Goal: Task Accomplishment & Management: Use online tool/utility

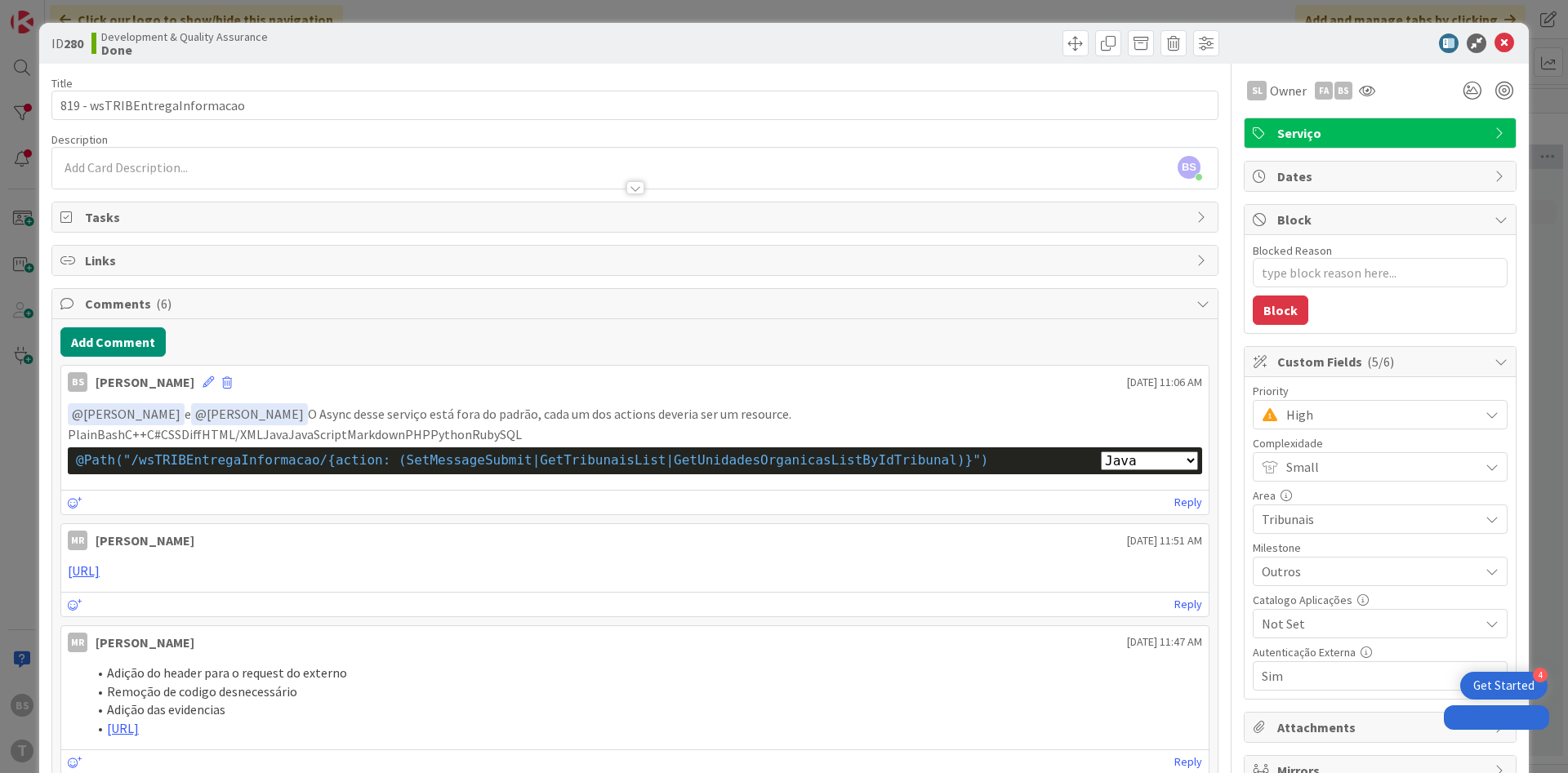
select select "java"
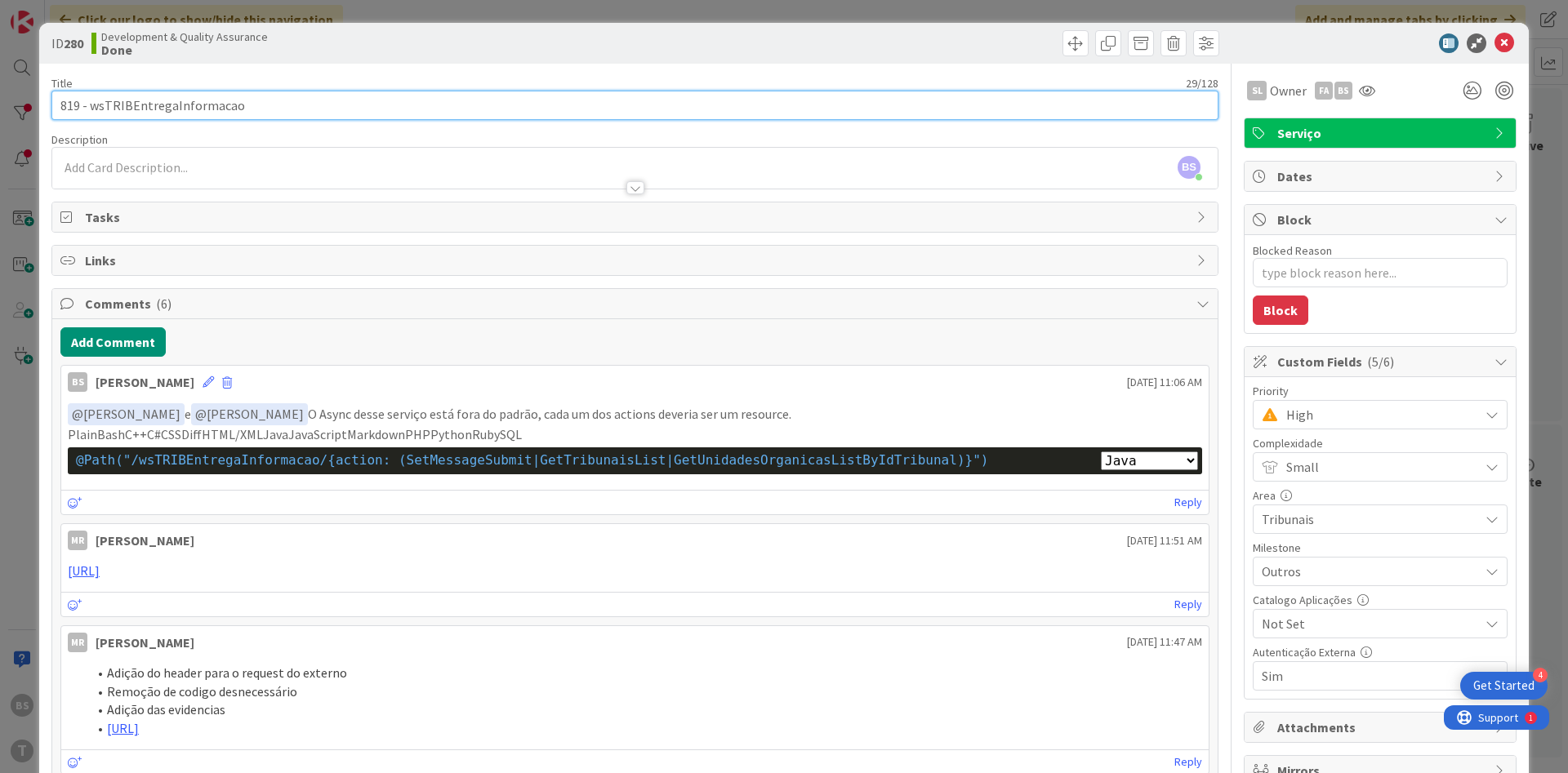
click at [200, 98] on input "819 - wsTRIBEntregaInformacao" at bounding box center [635, 105] width 1167 height 30
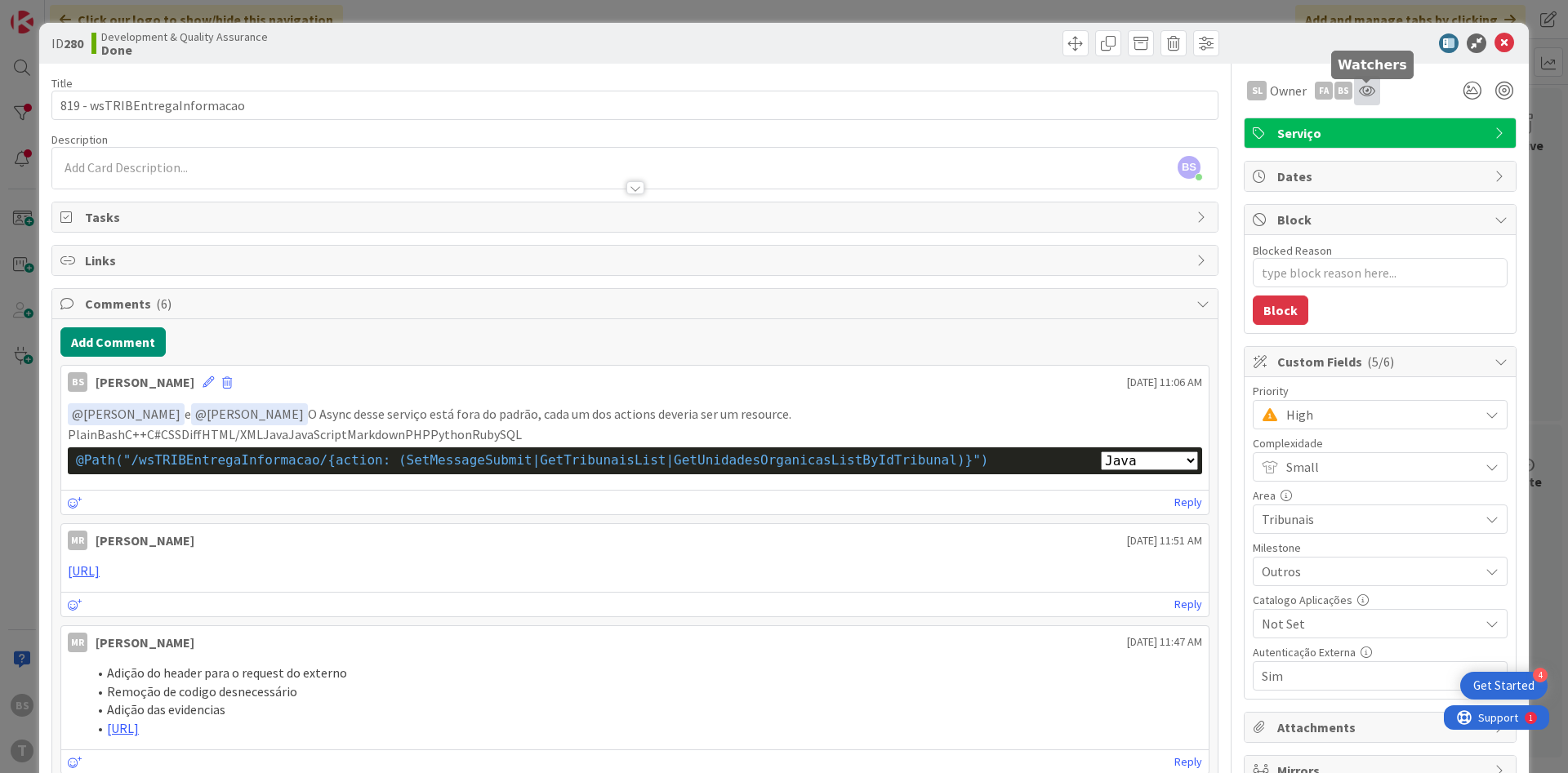
click at [1373, 88] on icon at bounding box center [1367, 90] width 16 height 13
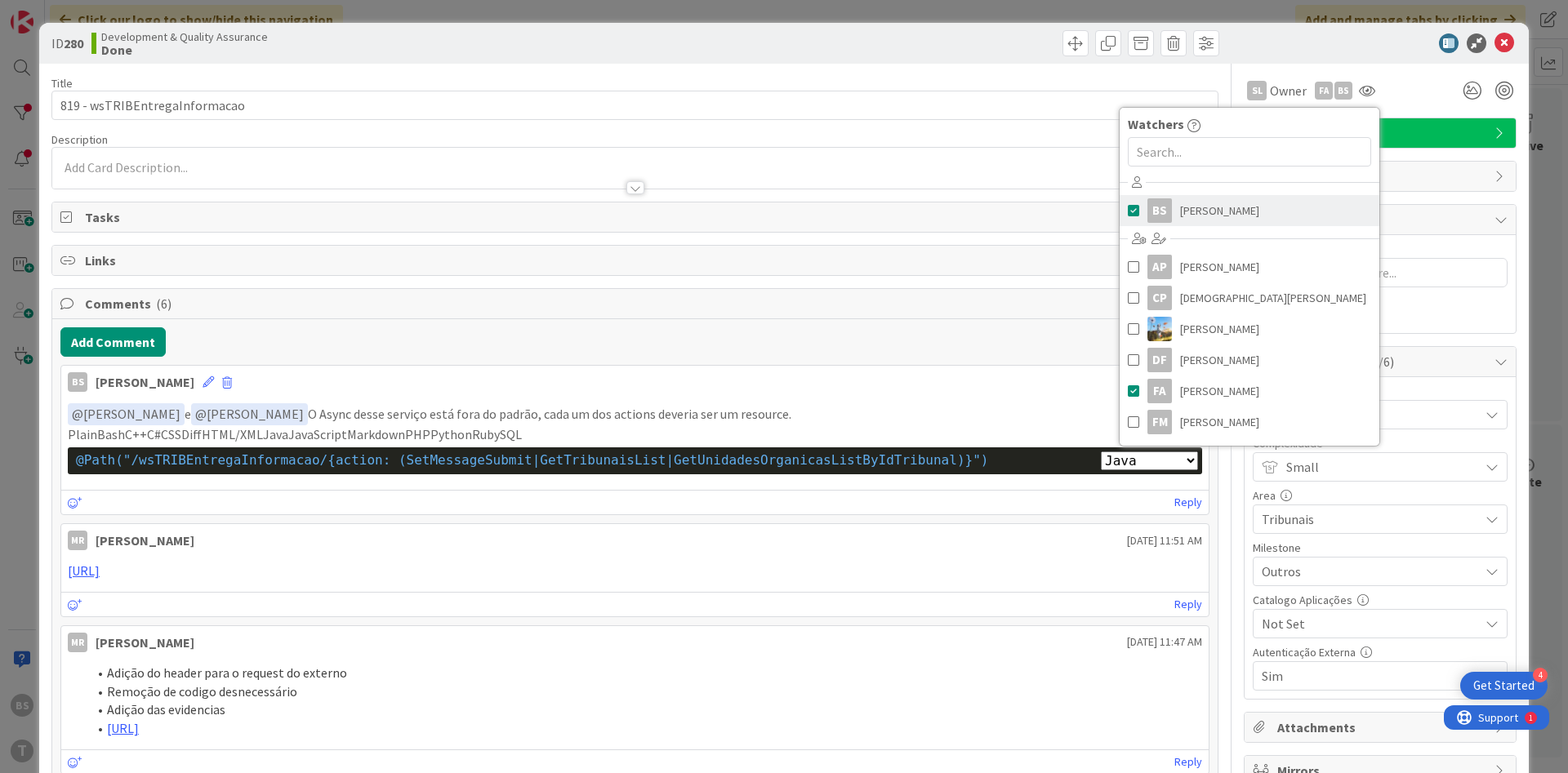
click at [1256, 209] on link "BS [PERSON_NAME]" at bounding box center [1248, 210] width 259 height 31
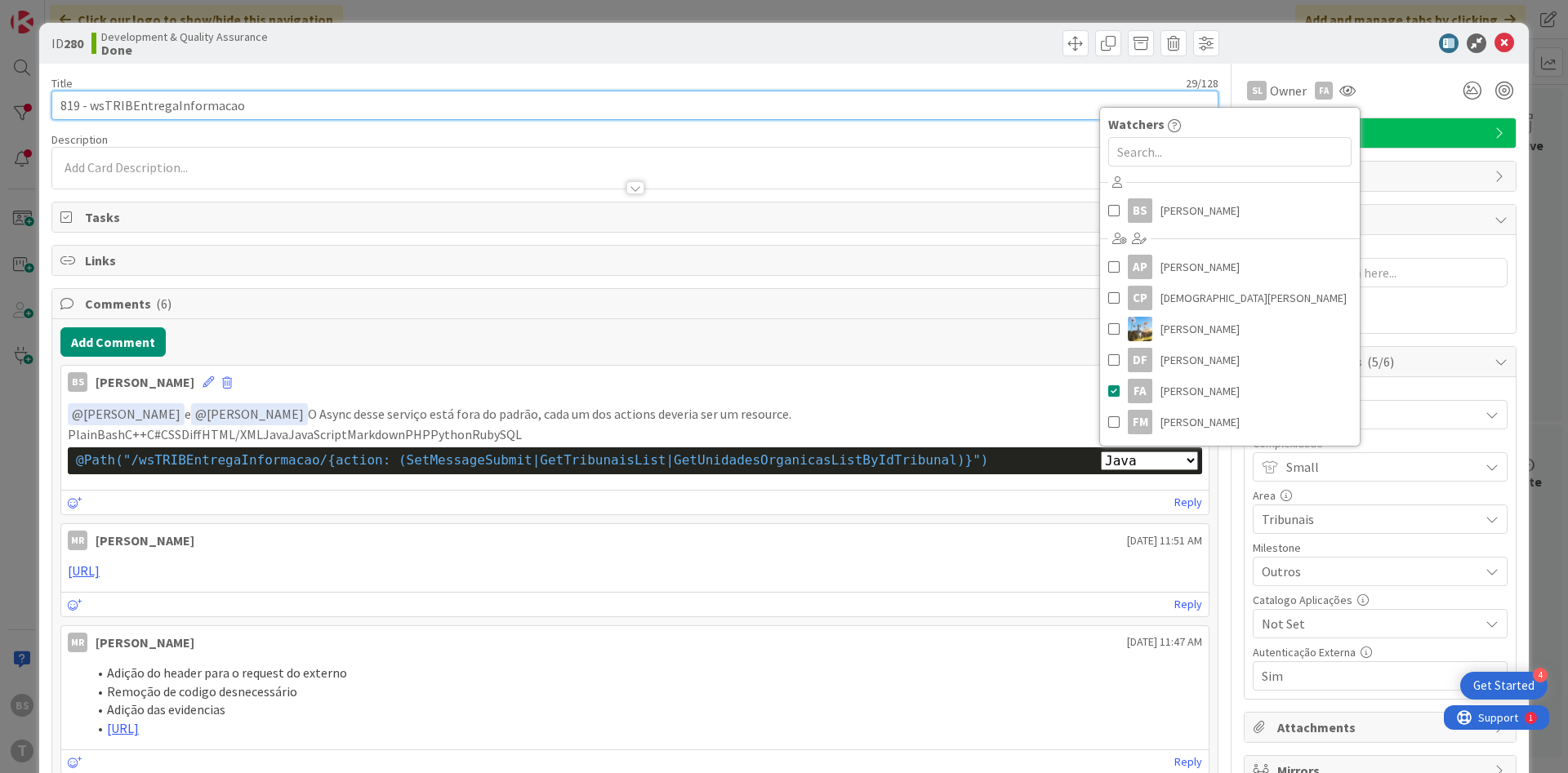
click at [668, 108] on input "819 - wsTRIBEntregaInformacao" at bounding box center [635, 105] width 1167 height 30
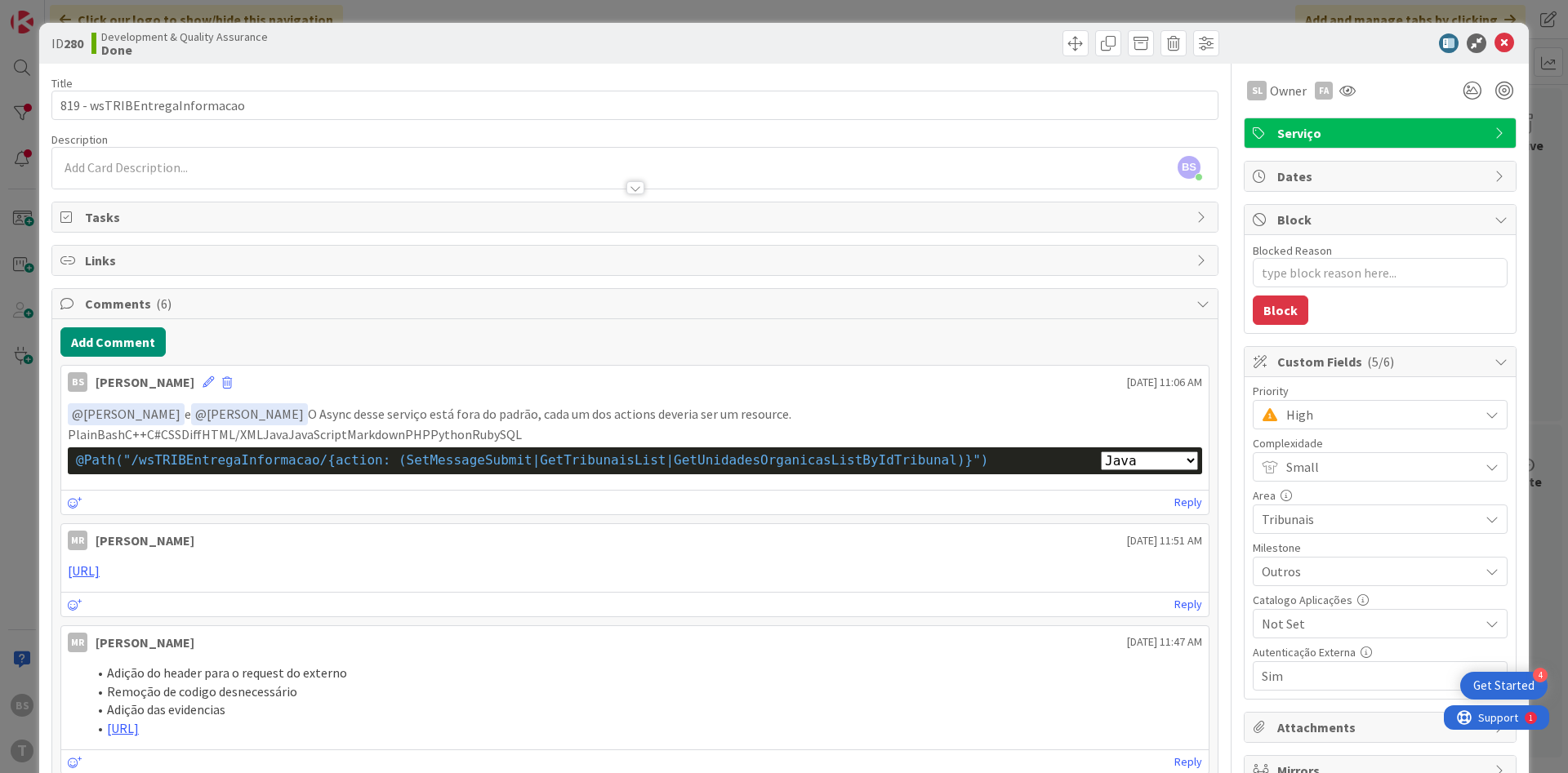
click at [1337, 408] on span "High" at bounding box center [1378, 414] width 184 height 23
click at [1338, 479] on span "Critical" at bounding box center [1403, 483] width 190 height 24
click at [125, 334] on button "Add Comment" at bounding box center [113, 341] width 106 height 30
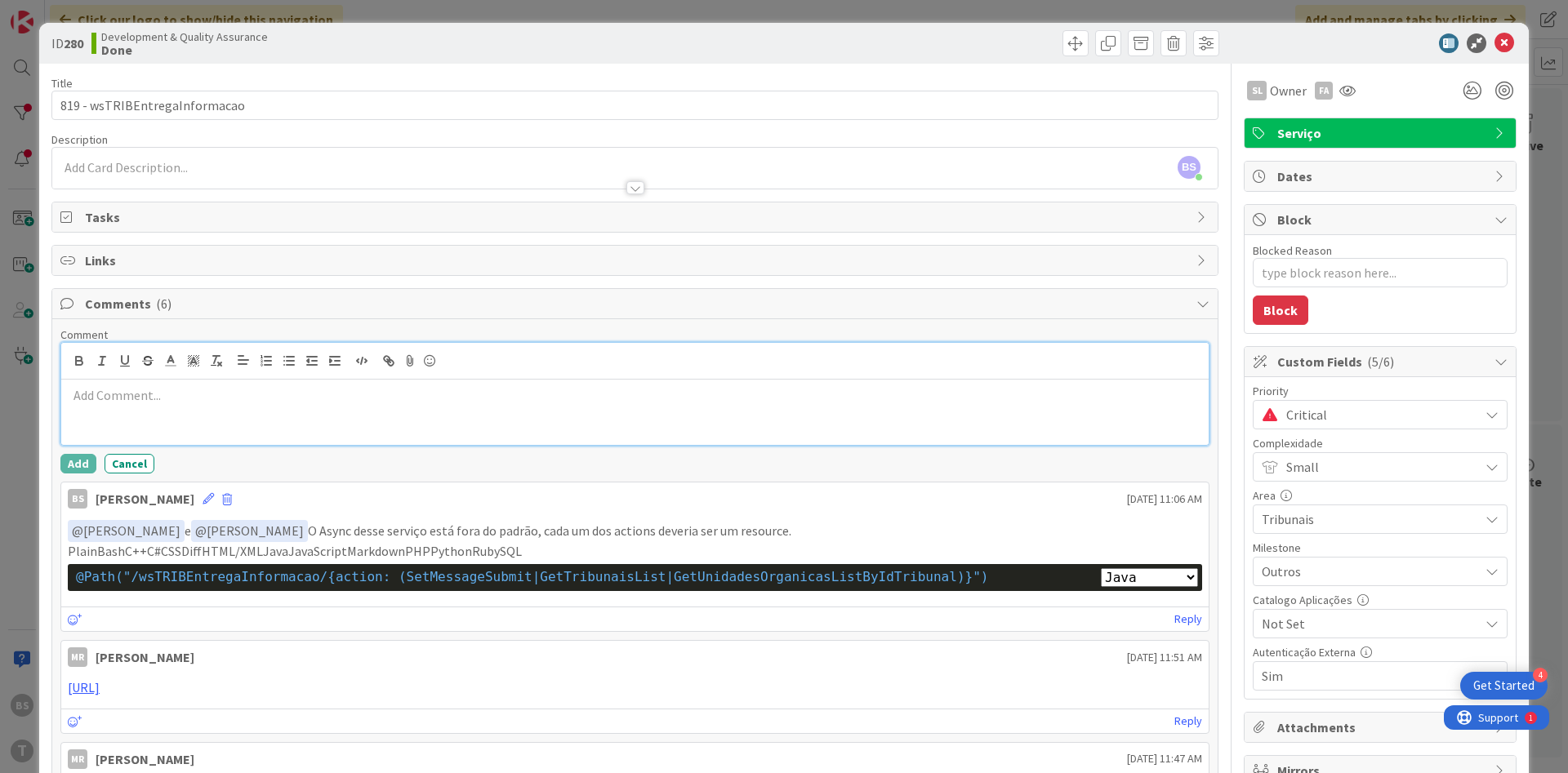
click at [148, 404] on p at bounding box center [635, 396] width 1134 height 19
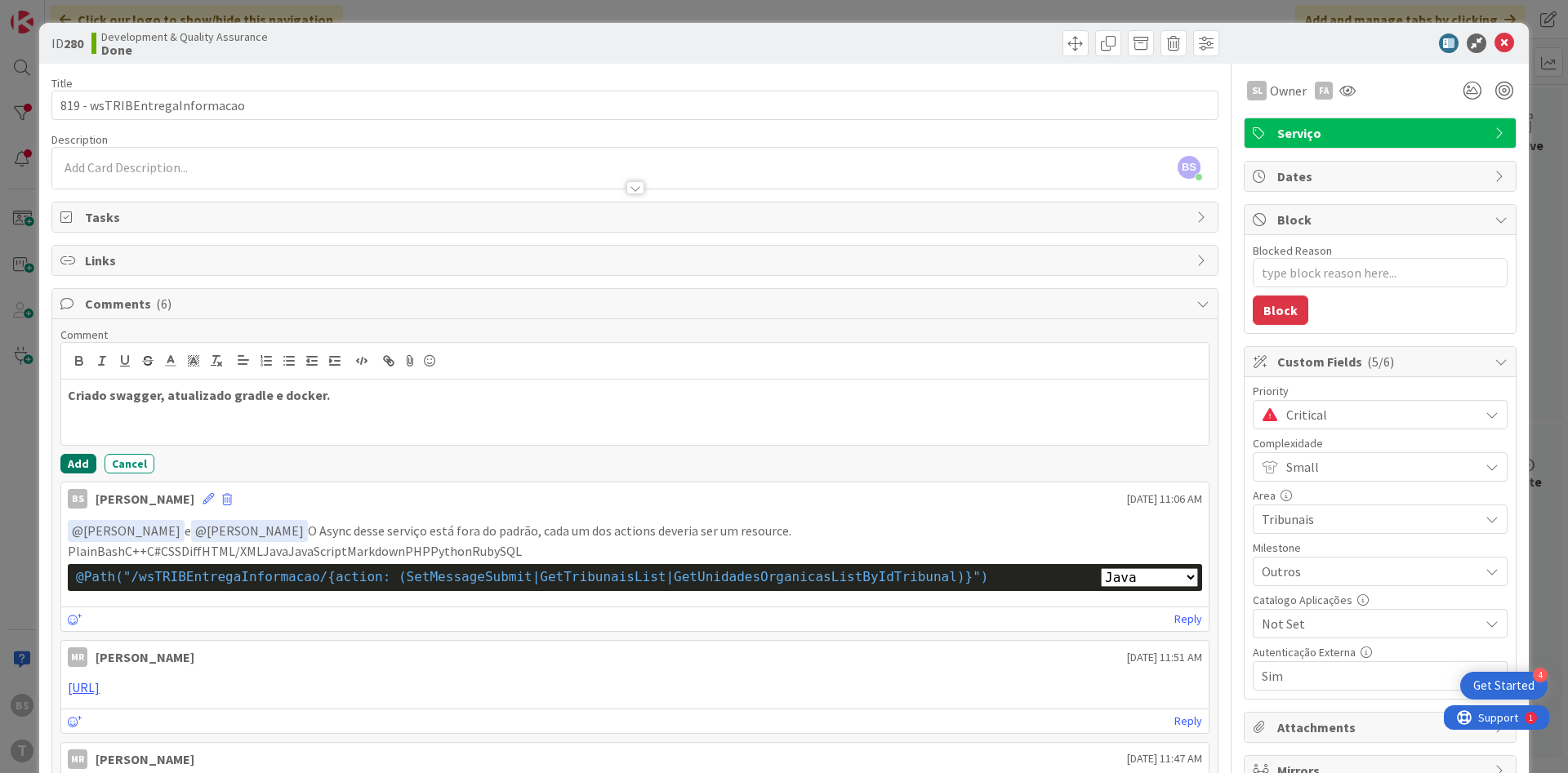
click at [89, 465] on button "Add" at bounding box center [79, 464] width 36 height 20
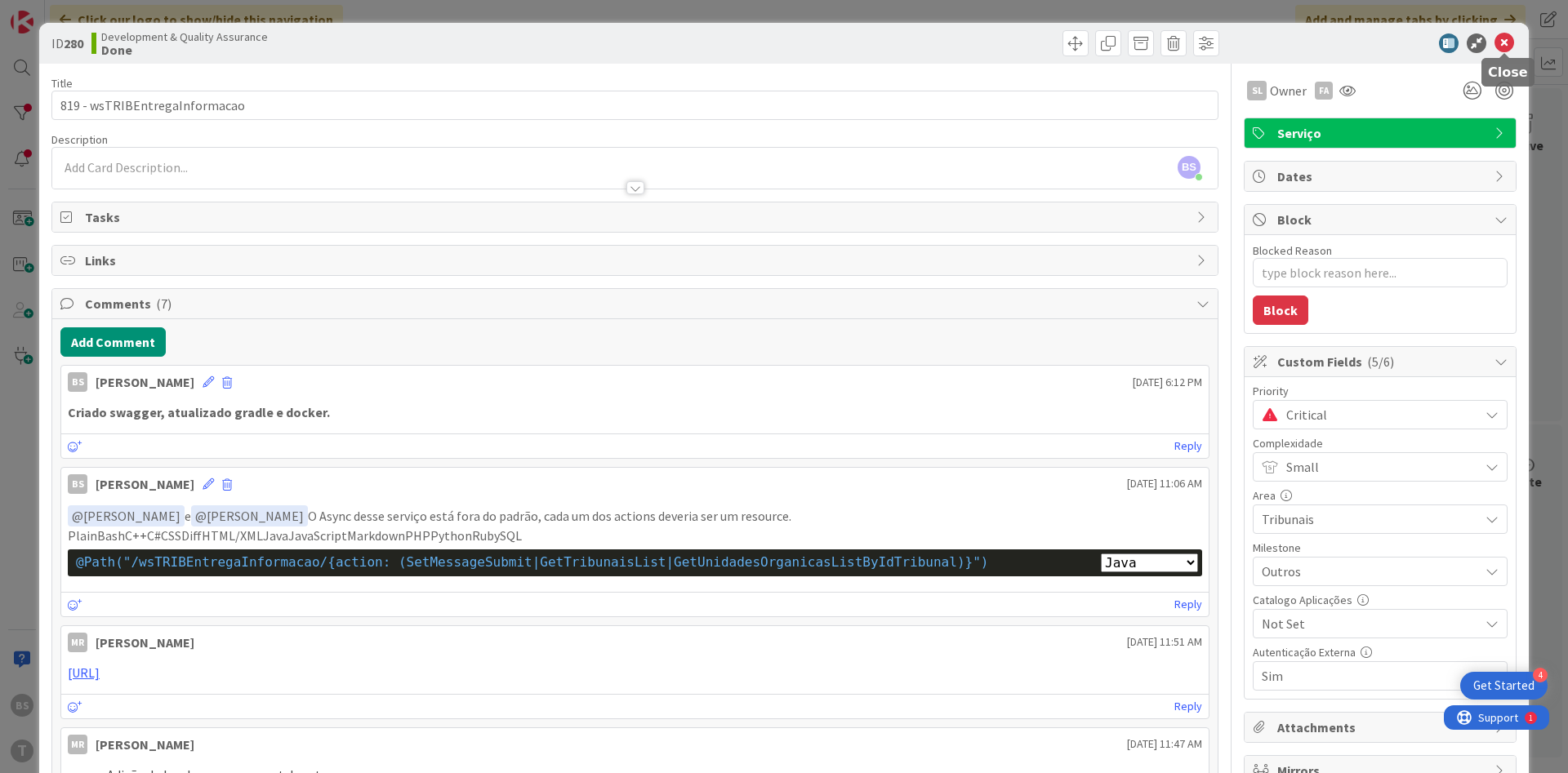
click at [1505, 40] on icon at bounding box center [1504, 43] width 20 height 20
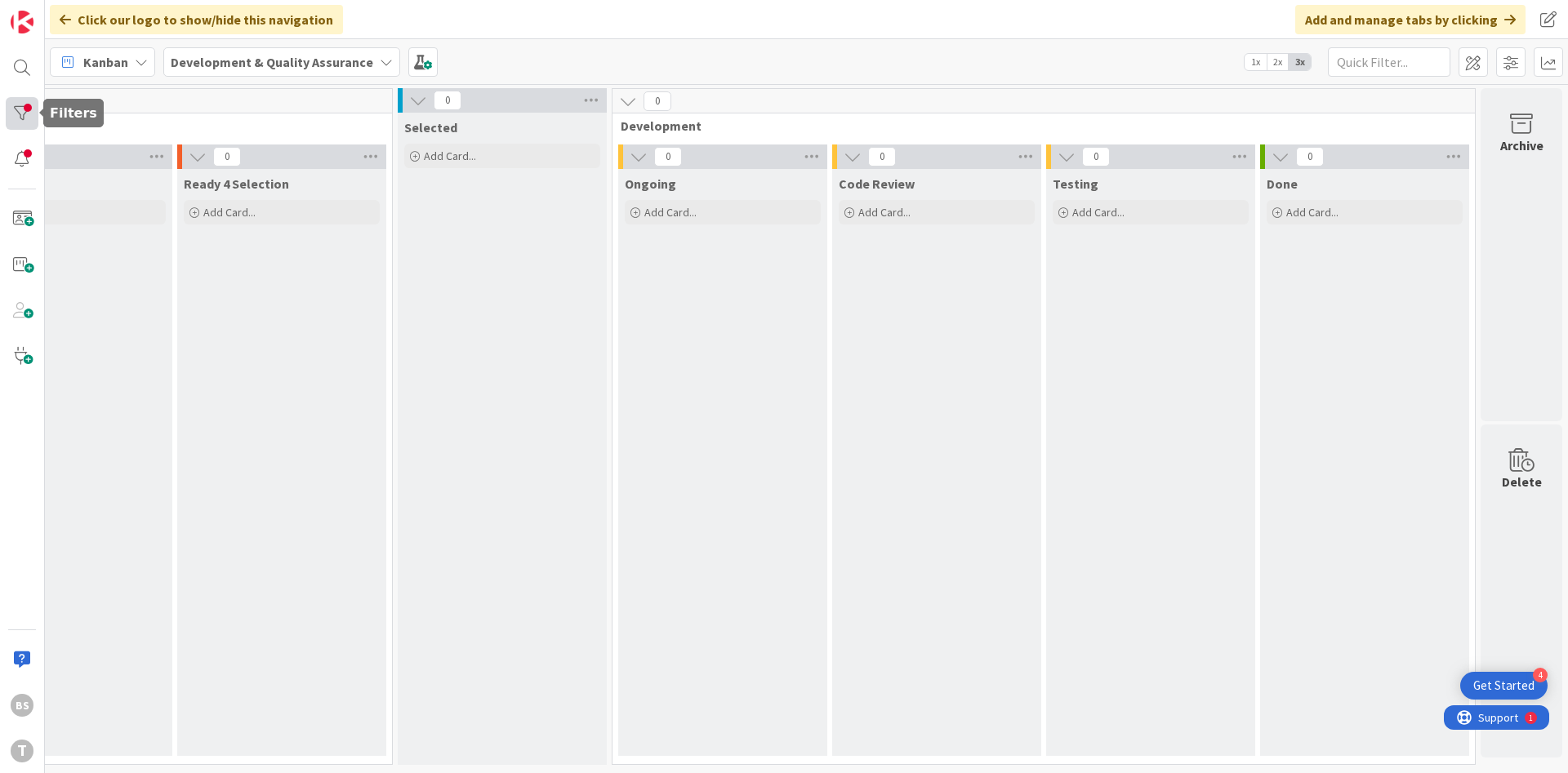
click at [27, 106] on div at bounding box center [22, 114] width 33 height 33
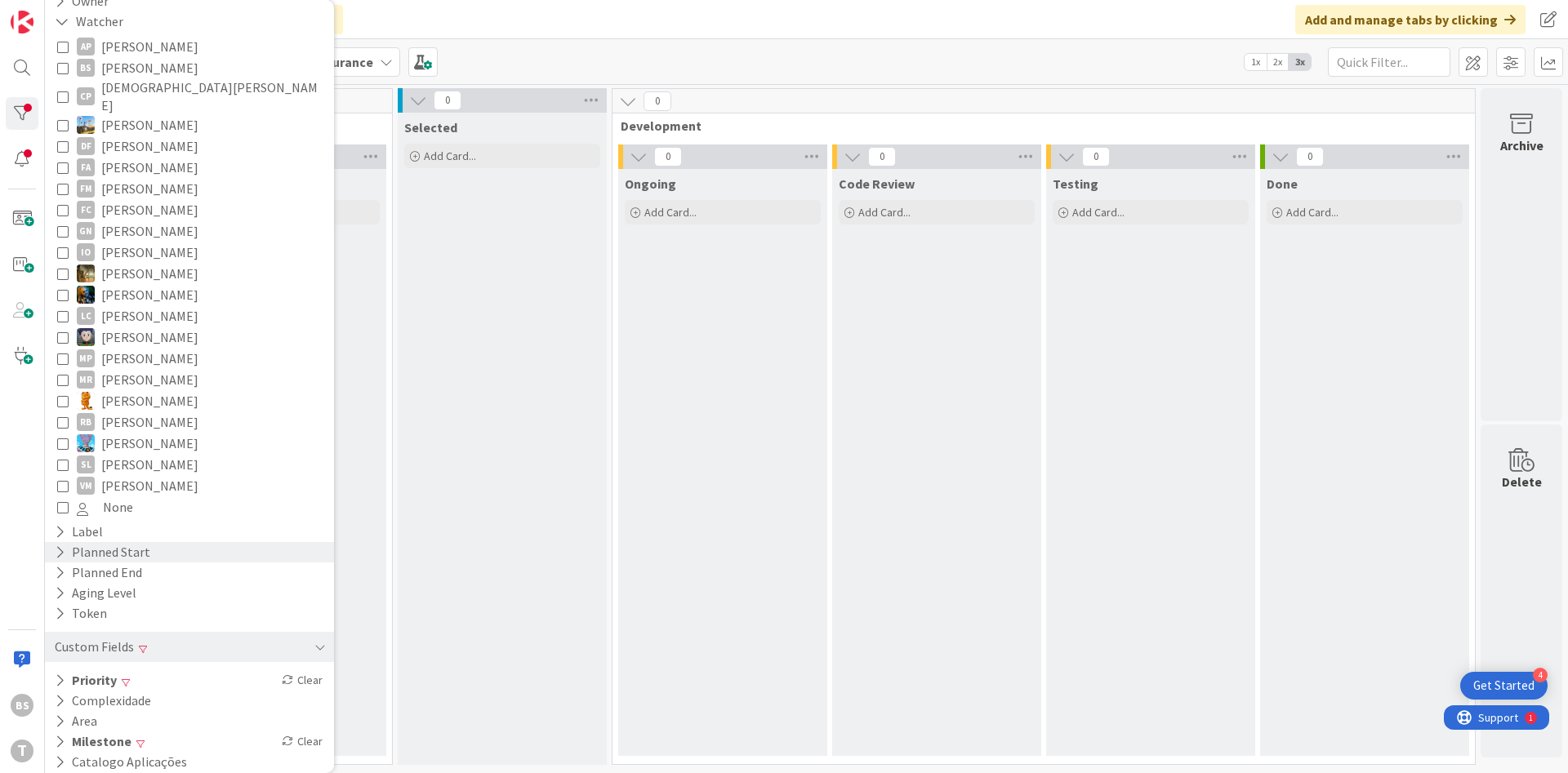
scroll to position [213, 0]
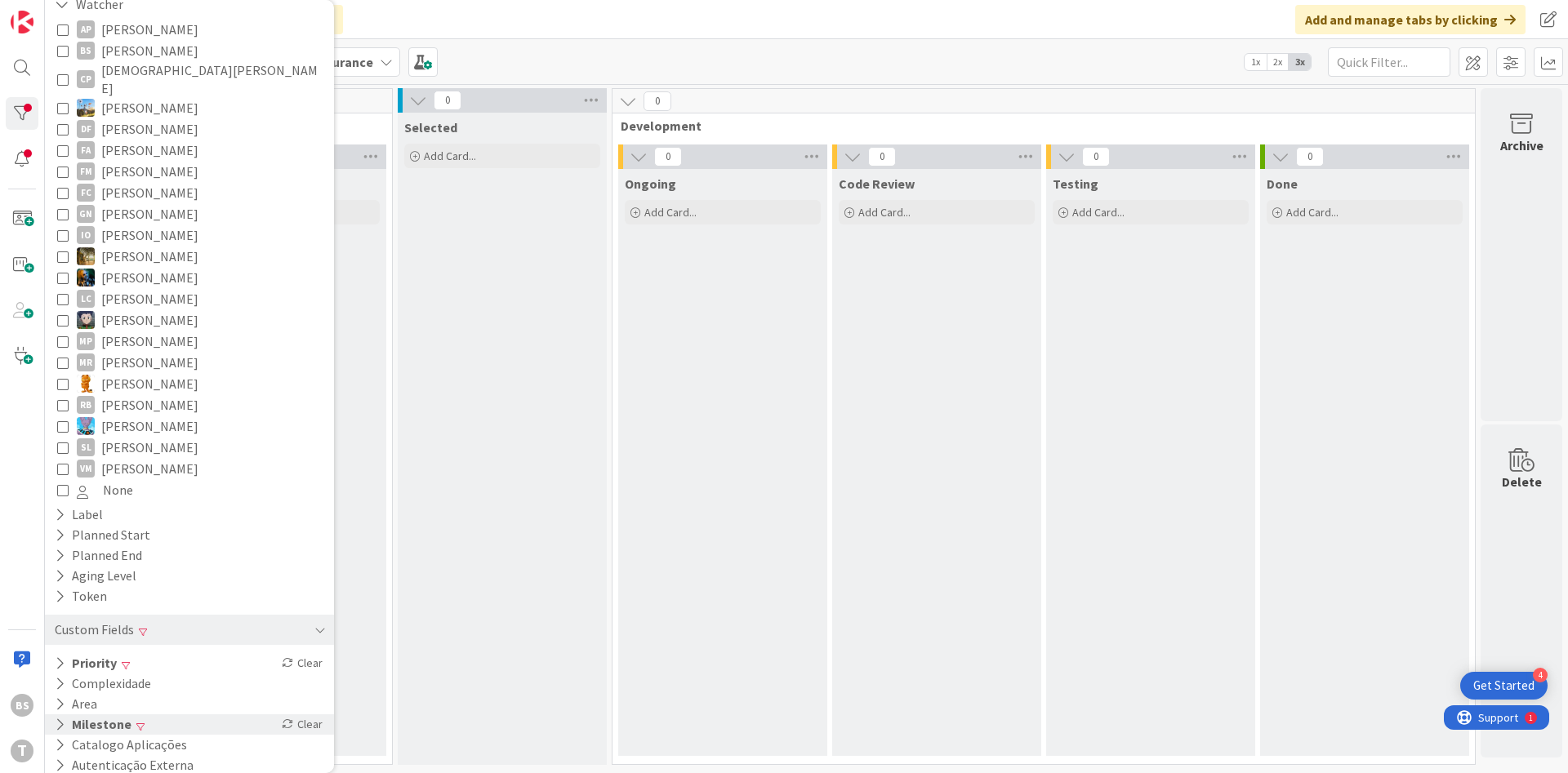
click at [221, 714] on div "Milestone Clear" at bounding box center [190, 724] width 289 height 21
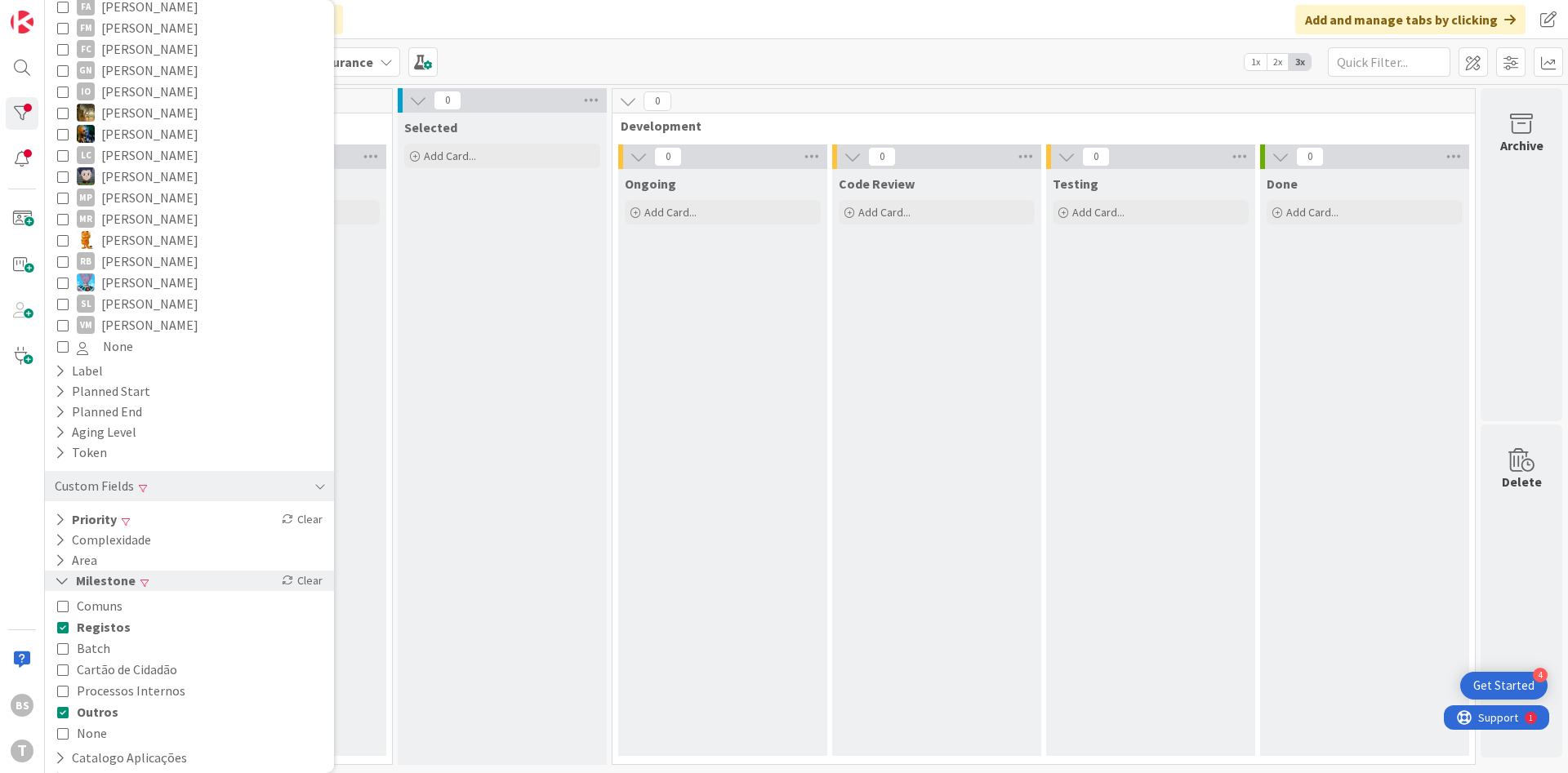
scroll to position [369, 0]
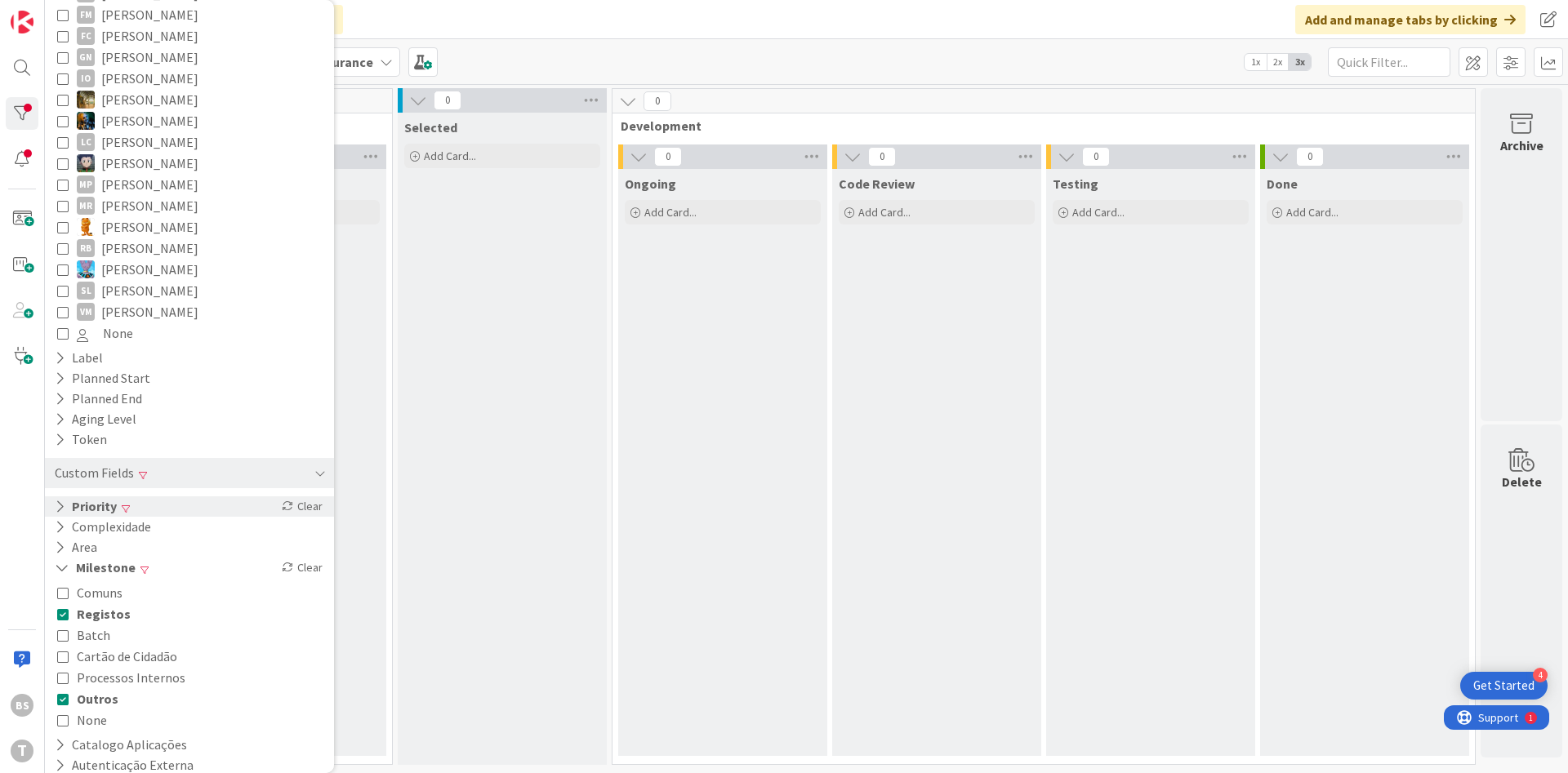
click at [191, 497] on div "Priority Clear" at bounding box center [190, 507] width 289 height 21
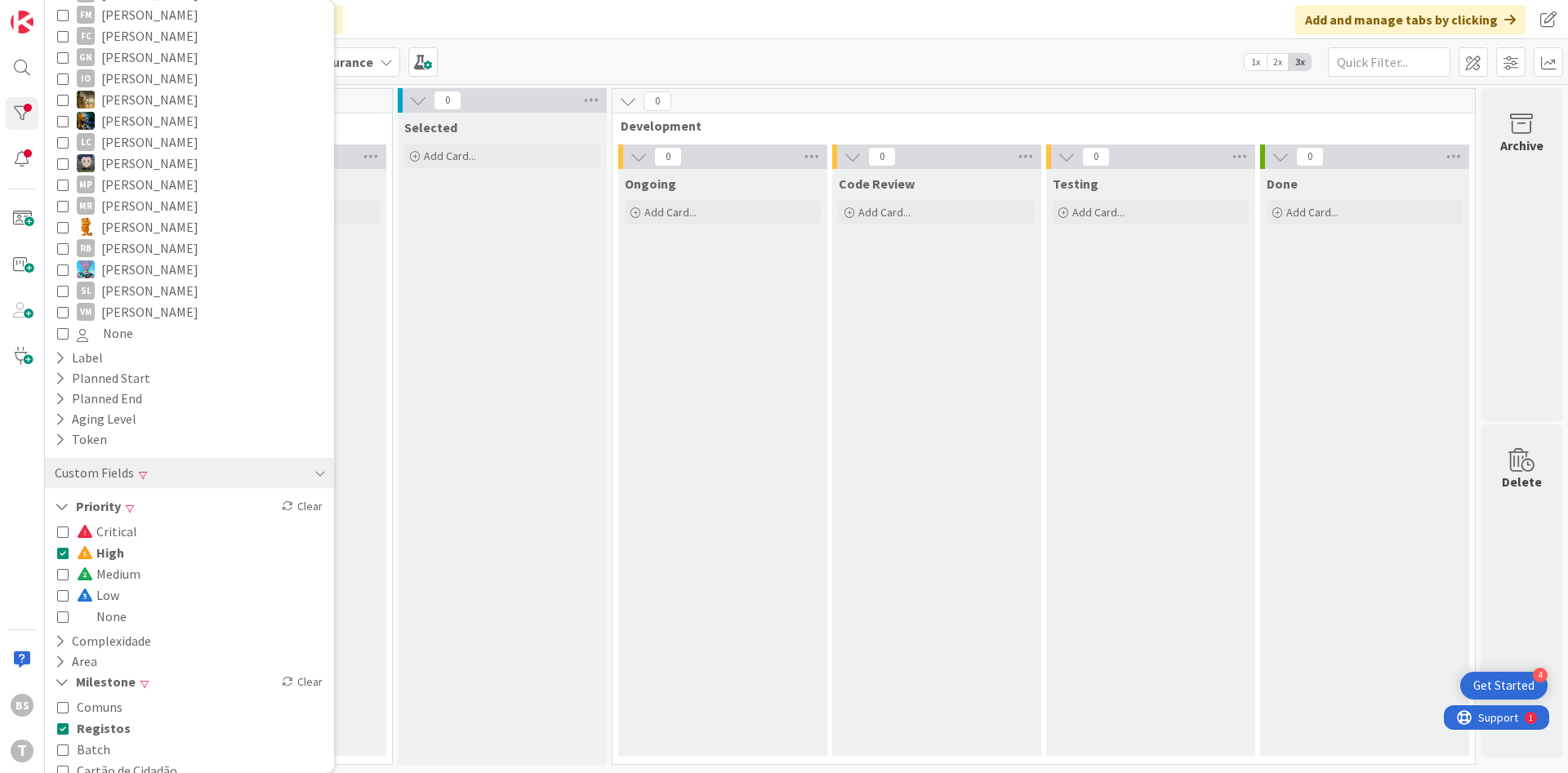
click at [64, 547] on icon at bounding box center [62, 553] width 12 height 12
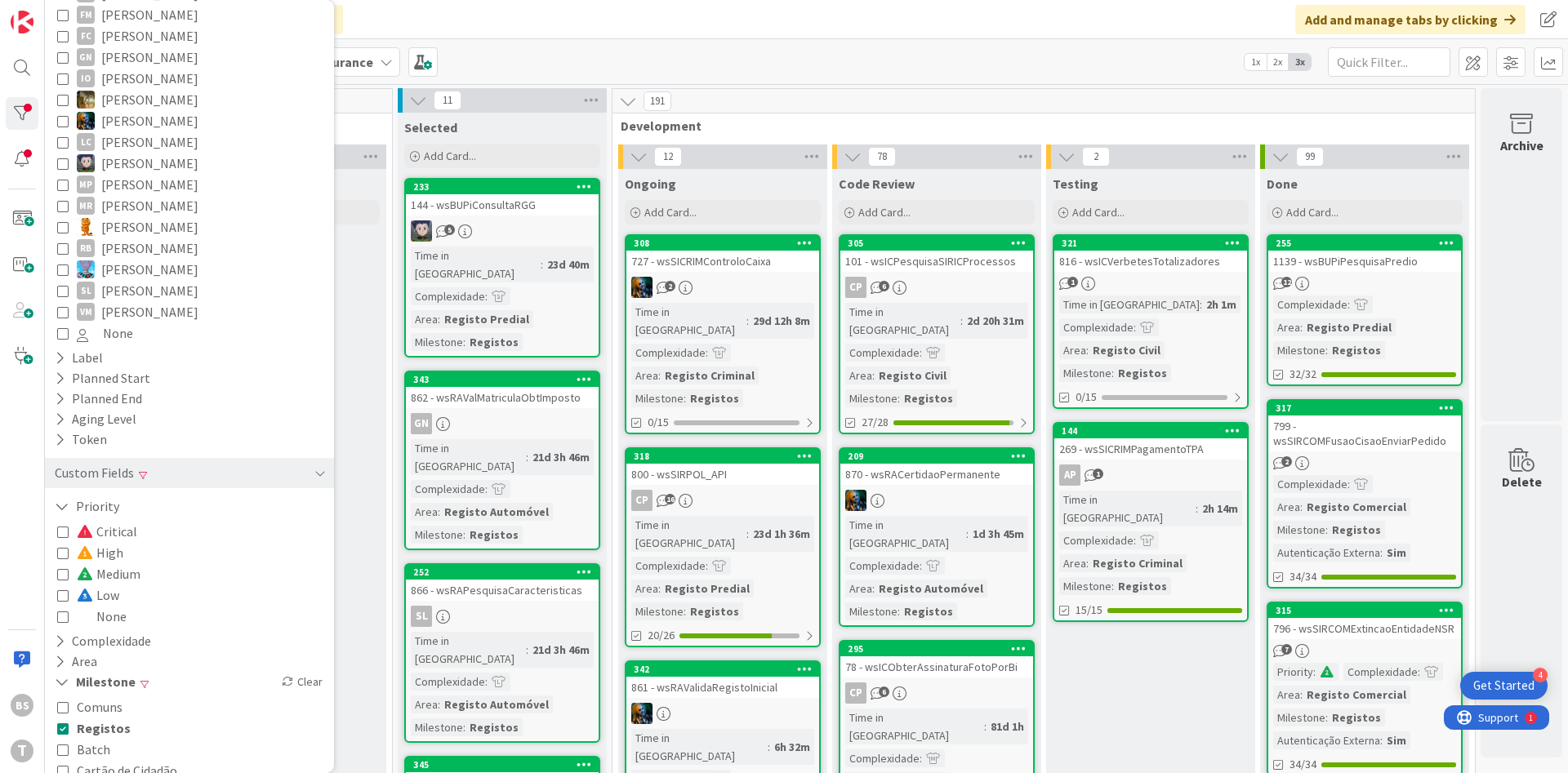
click at [64, 590] on icon at bounding box center [62, 595] width 12 height 12
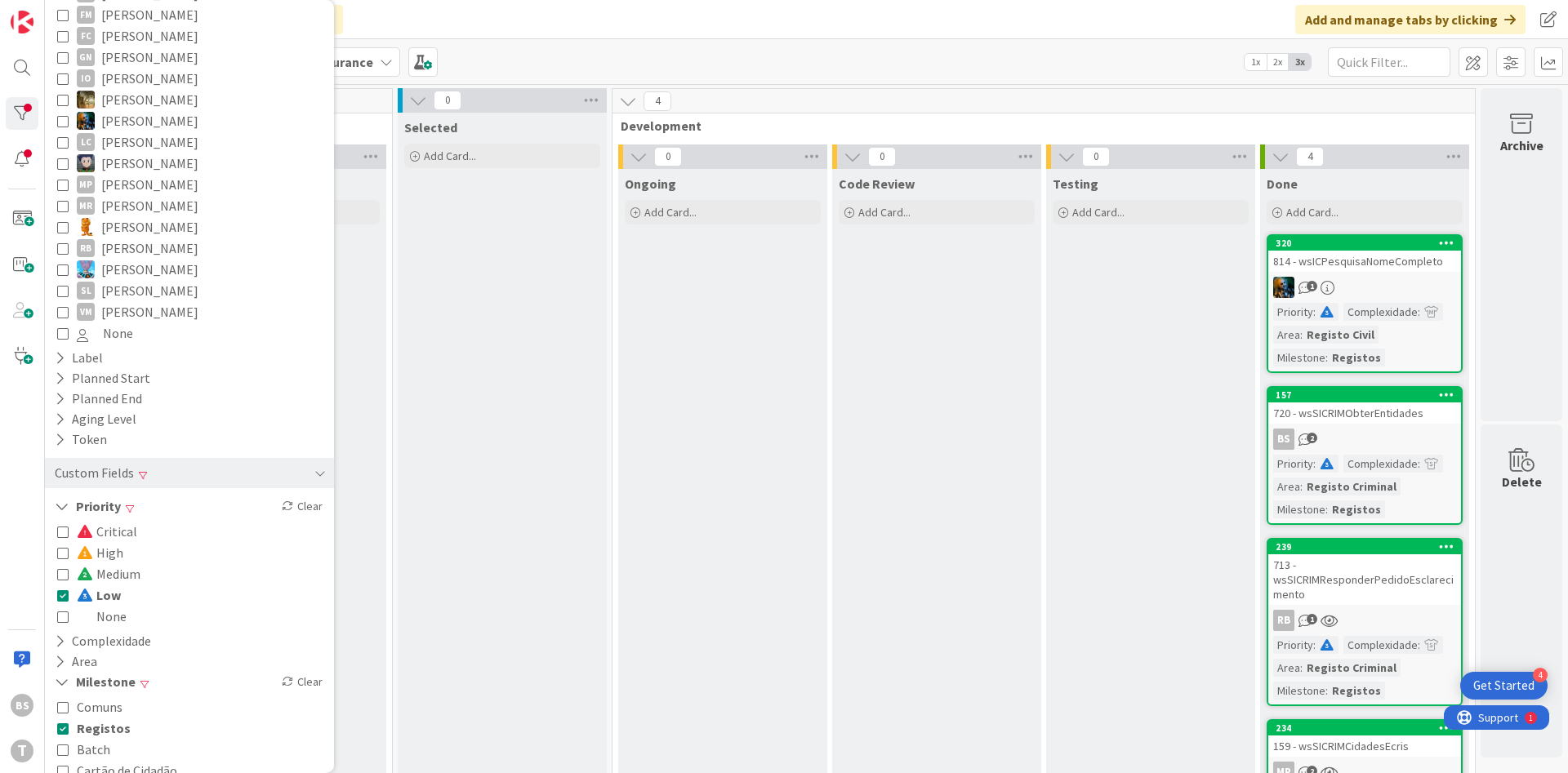
click at [933, 500] on div "Code Review Add Card..." at bounding box center [936, 519] width 209 height 702
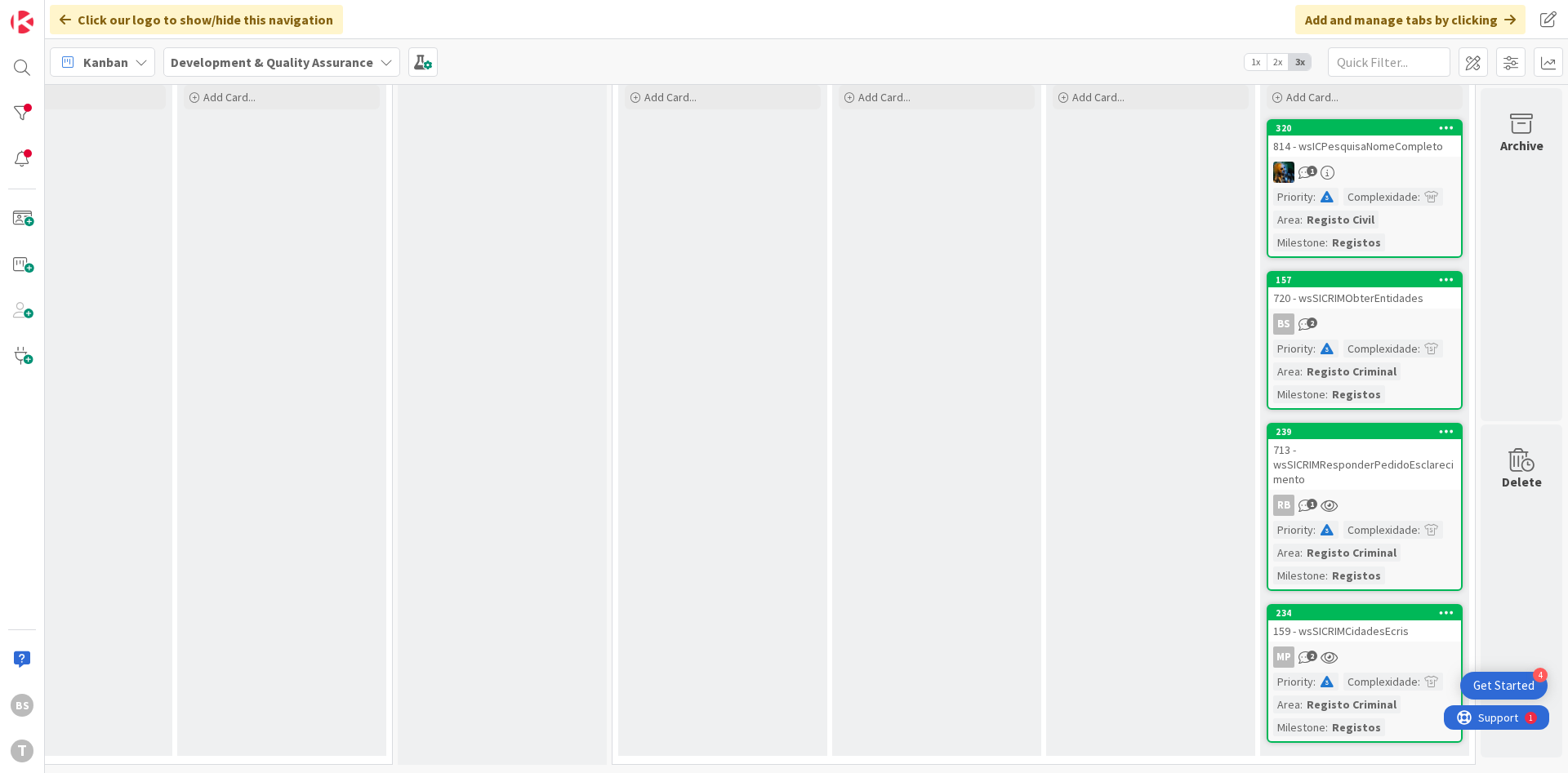
scroll to position [0, 308]
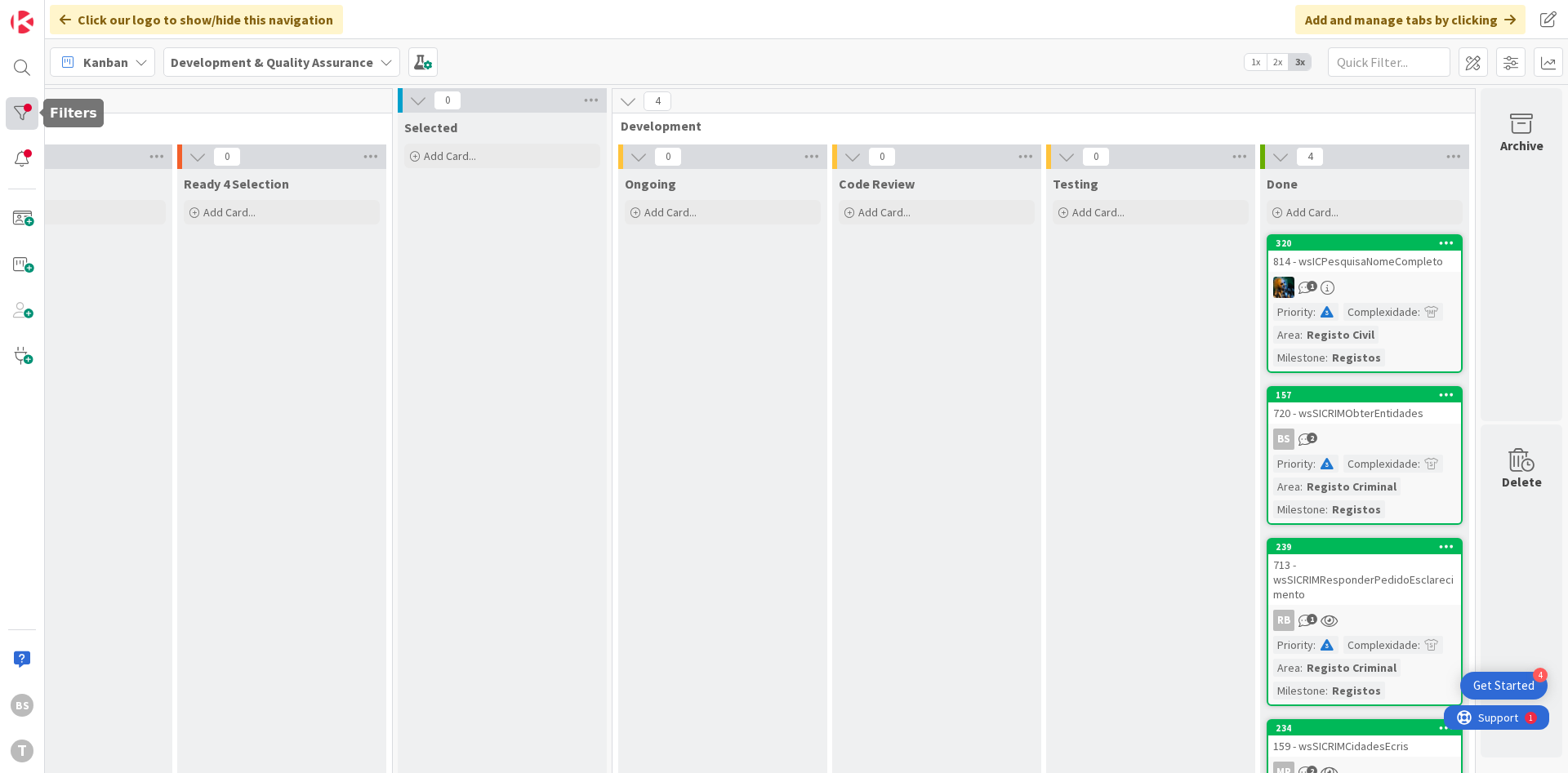
click at [25, 119] on div at bounding box center [22, 114] width 33 height 33
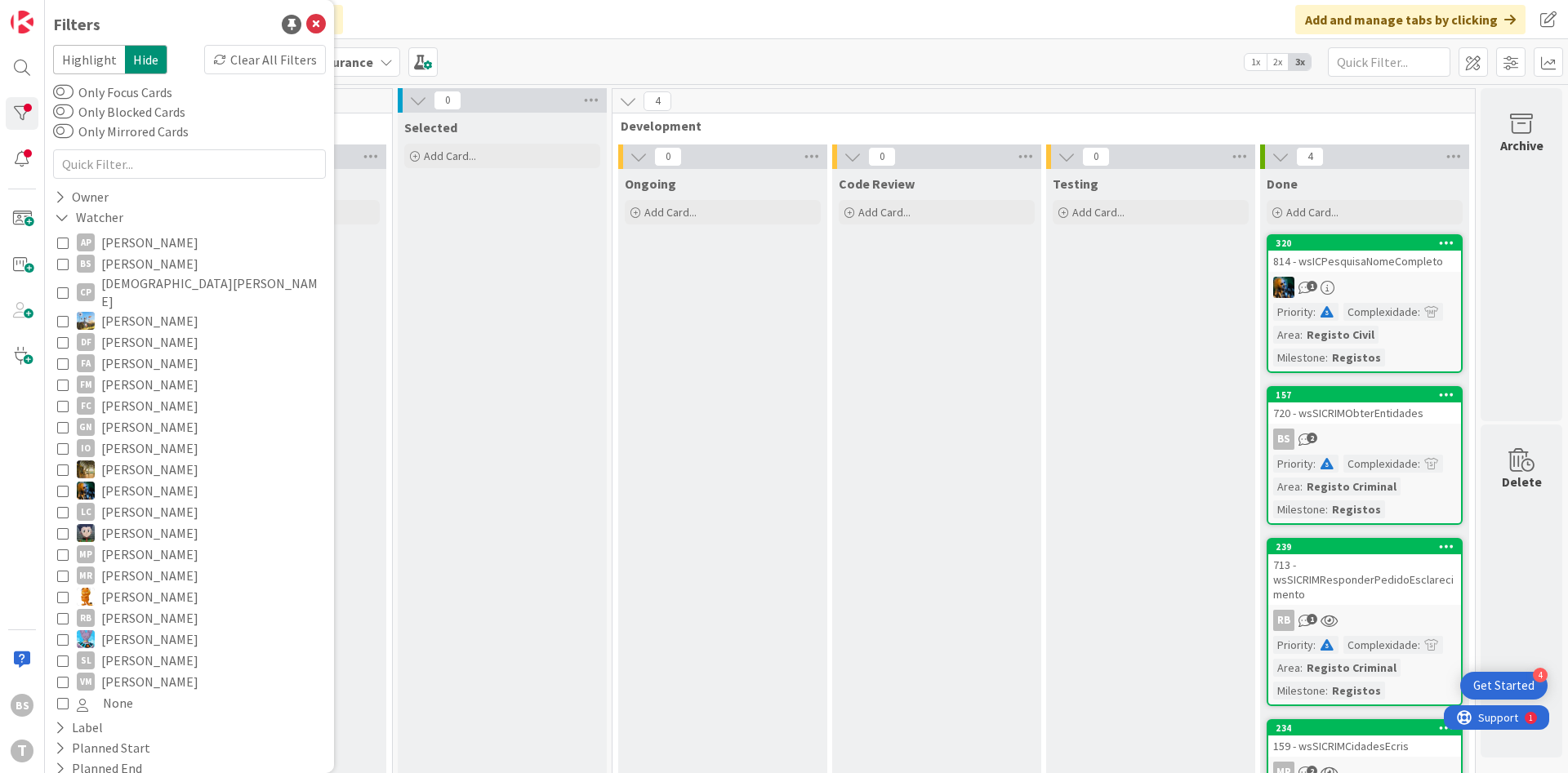
click at [64, 262] on icon at bounding box center [62, 264] width 12 height 12
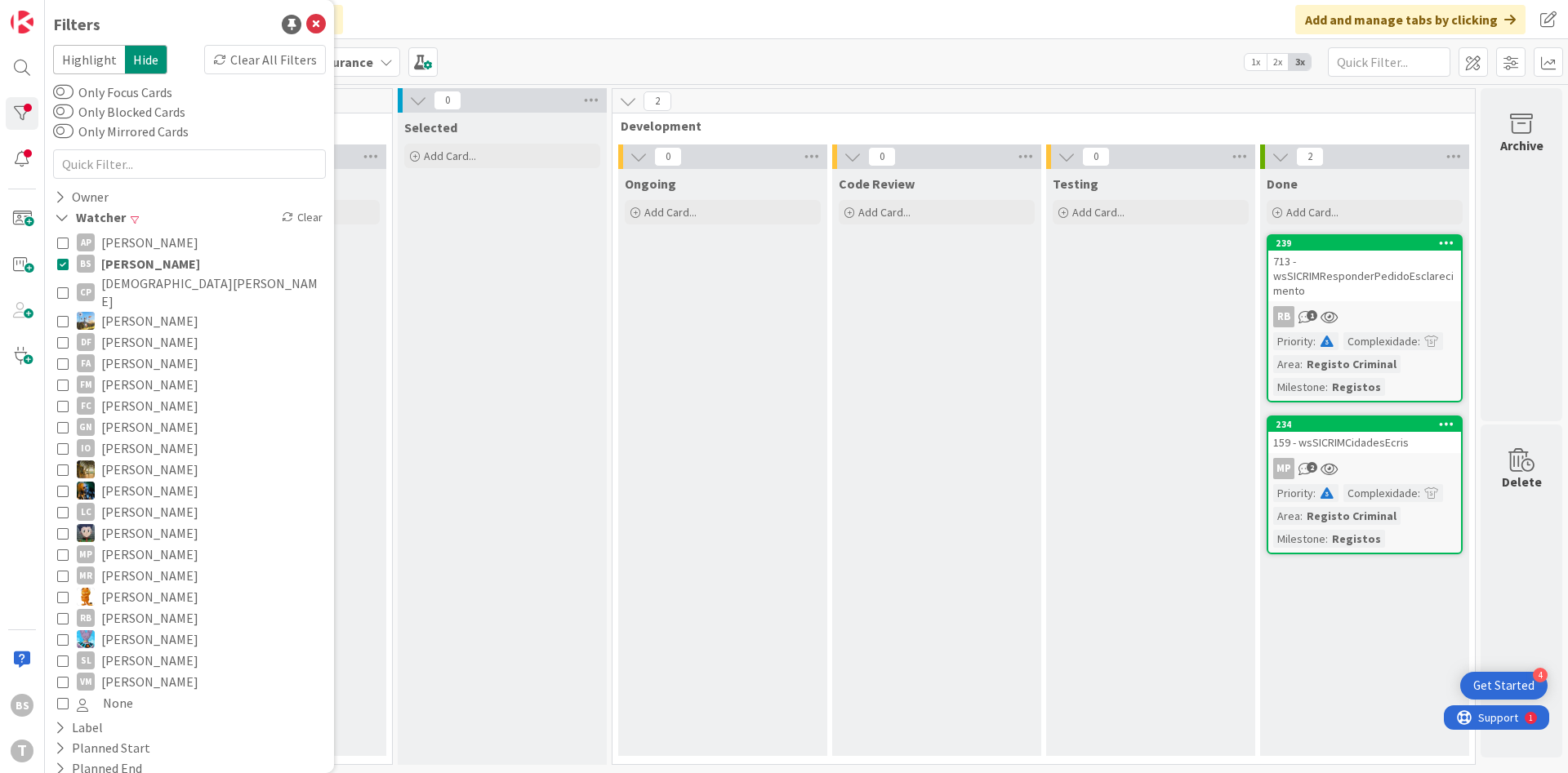
click at [953, 411] on div "Code Review Add Card..." at bounding box center [936, 462] width 209 height 587
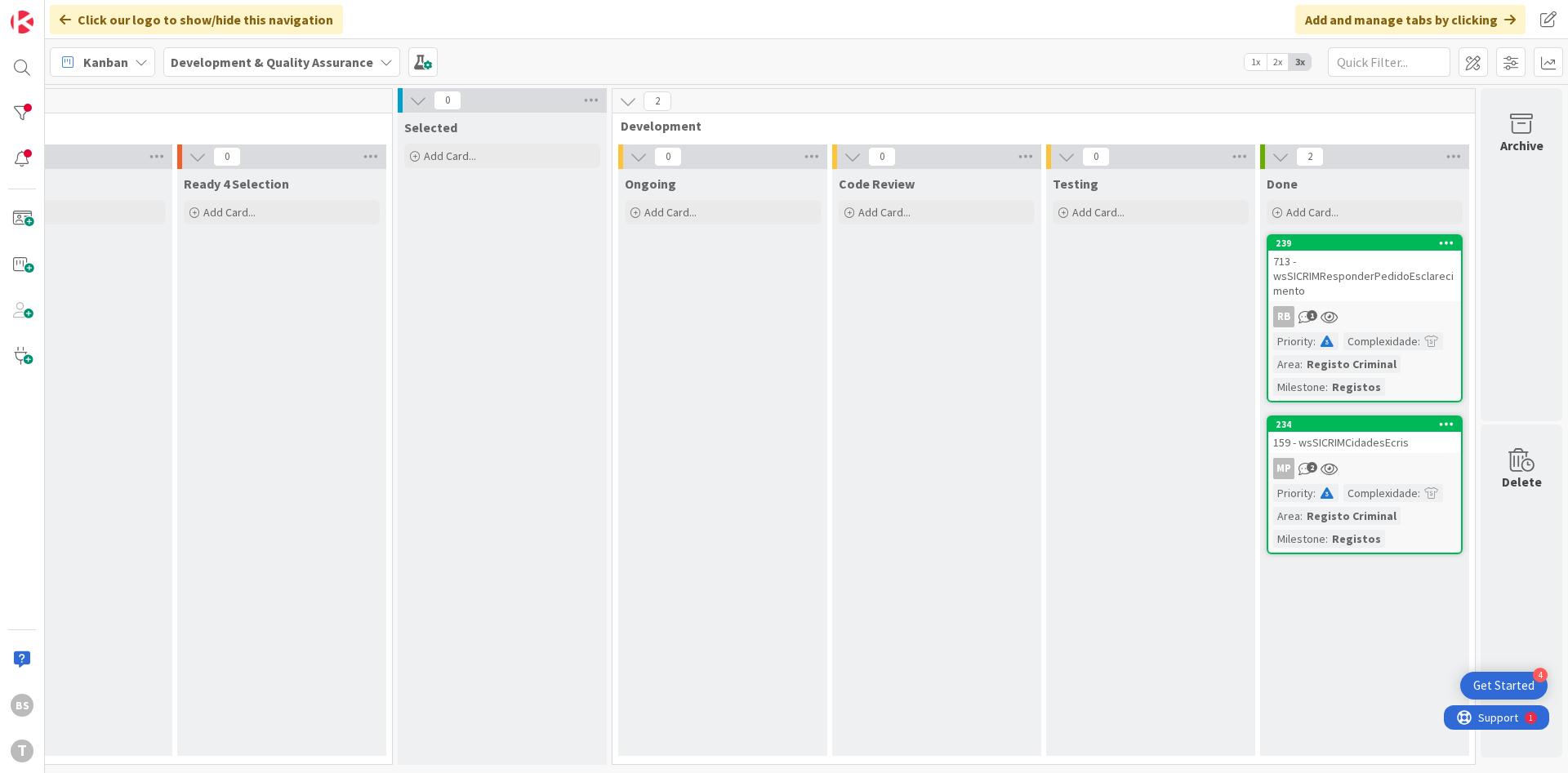
click at [1417, 275] on div "713 - wsSICRIMResponderPedidoEsclarecimento" at bounding box center [1364, 276] width 192 height 51
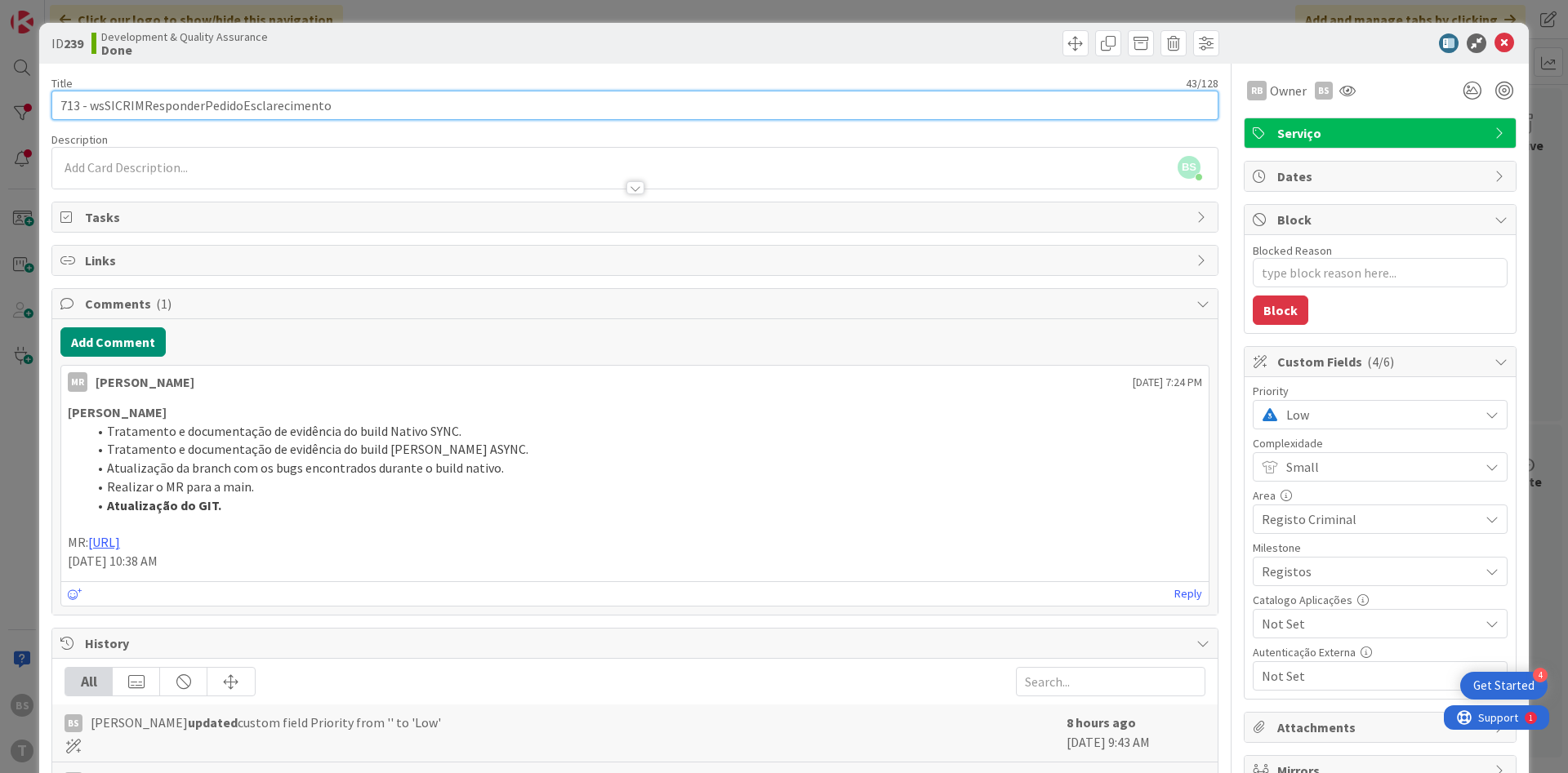
click at [281, 110] on input "713 - wsSICRIMResponderPedidoEsclarecimento" at bounding box center [635, 105] width 1167 height 30
click at [219, 116] on input "713 - wsSICRIMResponderPedidoEsclarecimento" at bounding box center [635, 105] width 1167 height 30
click at [251, 110] on input "713 - wsSICRIMResponderPedidoEsclarecimento" at bounding box center [635, 105] width 1167 height 30
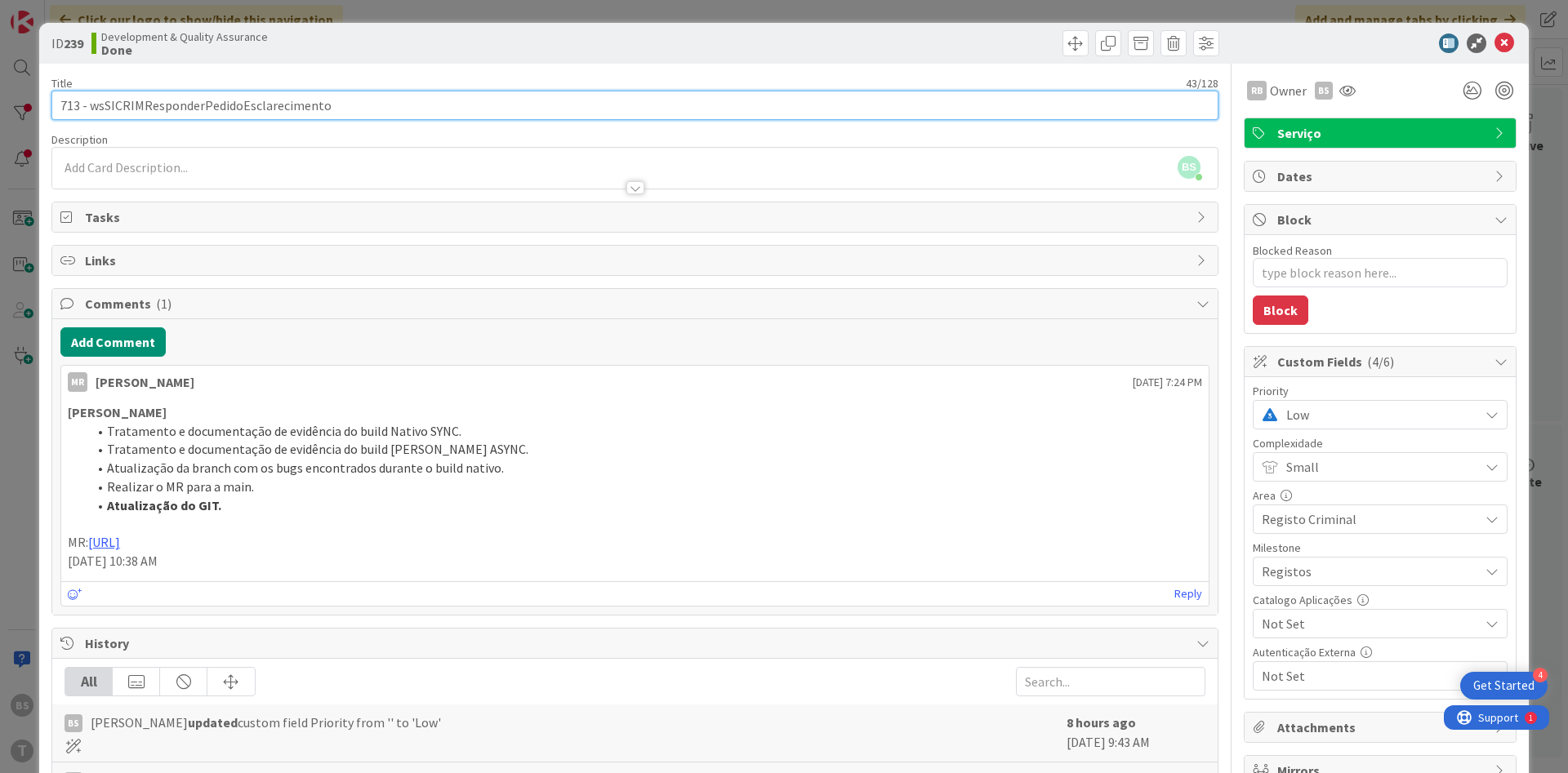
click at [251, 110] on input "713 - wsSICRIMResponderPedidoEsclarecimento" at bounding box center [635, 105] width 1167 height 30
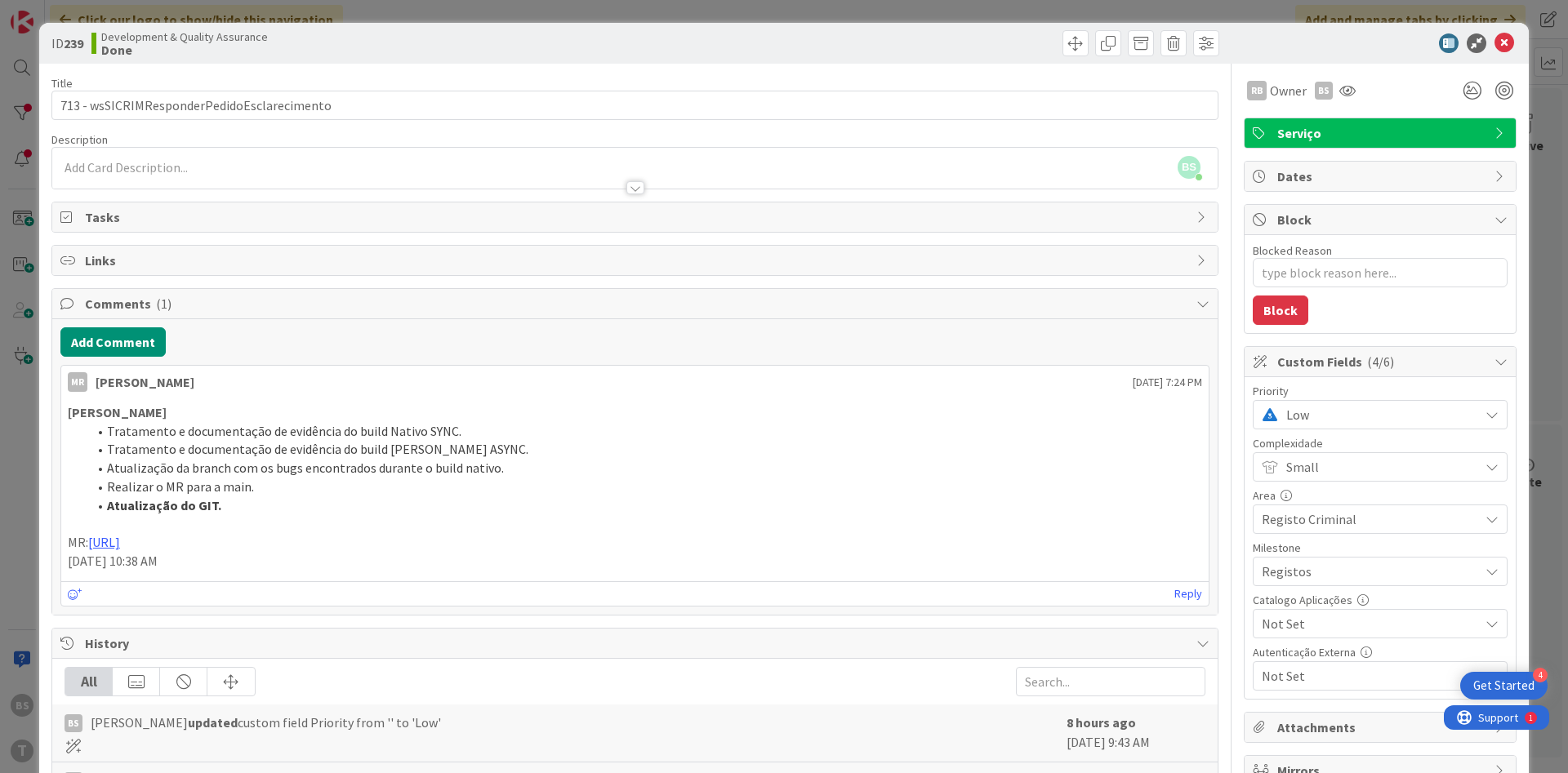
type textarea "x"
